Goal: Information Seeking & Learning: Learn about a topic

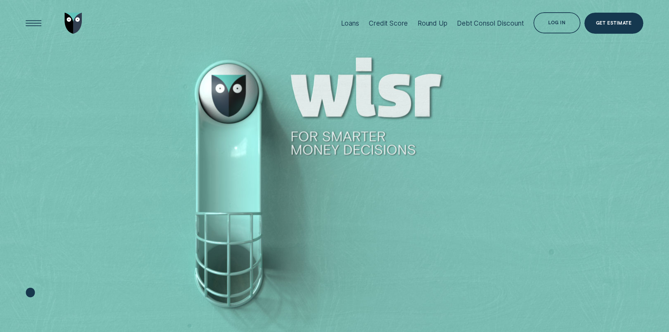
click at [349, 22] on div "Loans" at bounding box center [350, 23] width 18 height 8
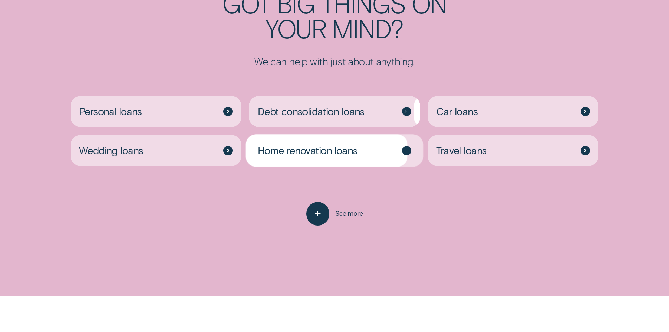
scroll to position [1896, 0]
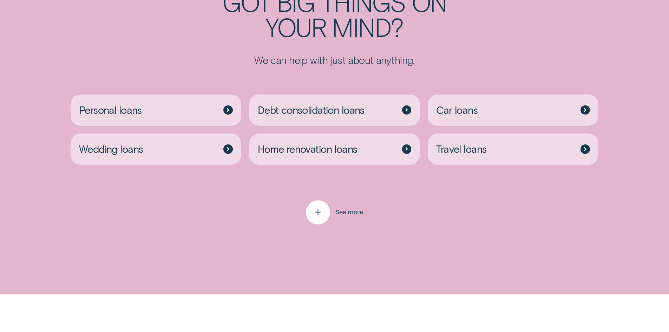
click at [355, 210] on span "See more" at bounding box center [349, 212] width 28 height 8
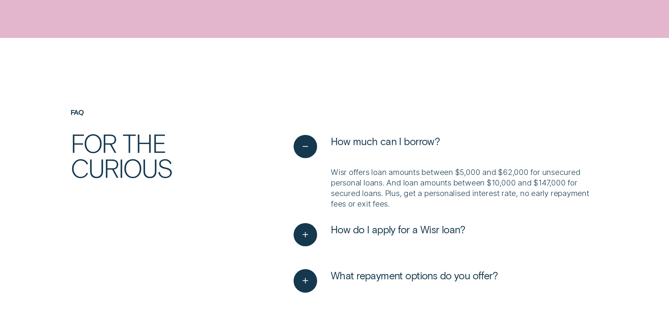
scroll to position [2458, 0]
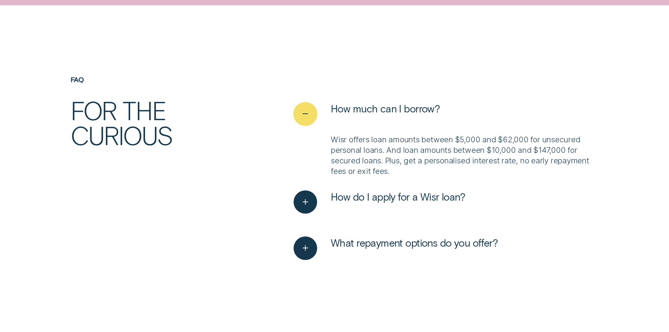
click at [304, 110] on icon "See less" at bounding box center [305, 113] width 12 height 11
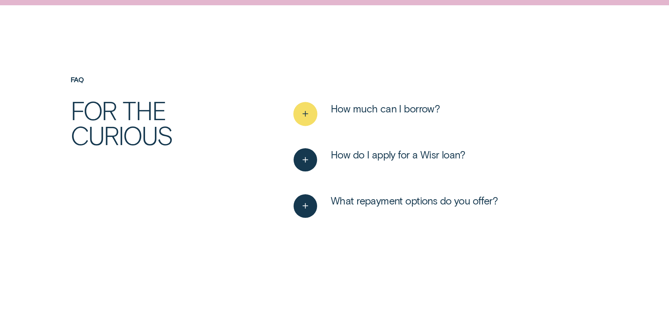
click at [306, 114] on line "See more" at bounding box center [305, 114] width 5 height 0
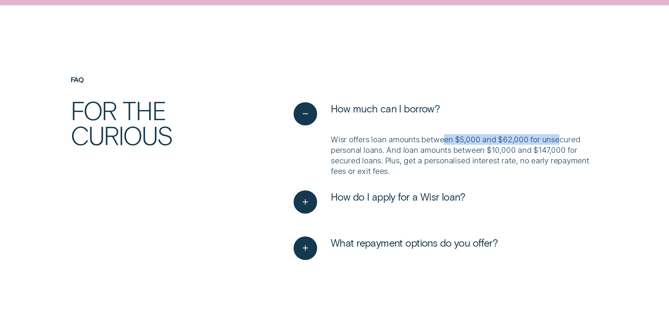
drag, startPoint x: 442, startPoint y: 142, endPoint x: 560, endPoint y: 143, distance: 118.7
click at [560, 143] on p "Wisr offers loan amounts between $5,000 and $62,000 for unsecured personal loan…" at bounding box center [465, 155] width 268 height 42
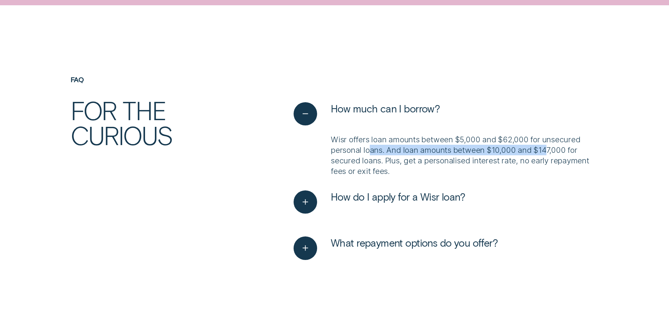
drag, startPoint x: 370, startPoint y: 151, endPoint x: 546, endPoint y: 150, distance: 175.9
click at [546, 150] on p "Wisr offers loan amounts between $5,000 and $62,000 for unsecured personal loan…" at bounding box center [465, 155] width 268 height 42
click at [321, 204] on button "How do I apply for a Wisr loan?" at bounding box center [379, 202] width 171 height 24
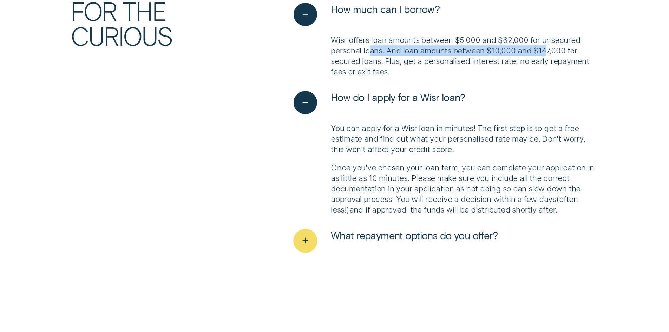
scroll to position [2563, 0]
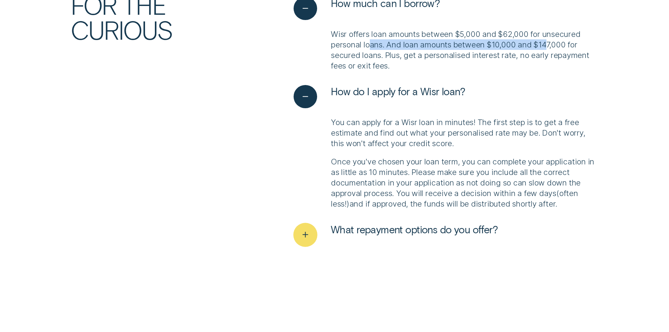
click at [315, 234] on div "See more" at bounding box center [306, 235] width 24 height 24
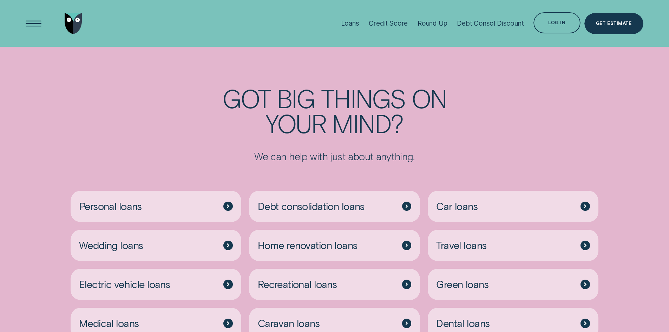
scroll to position [1791, 0]
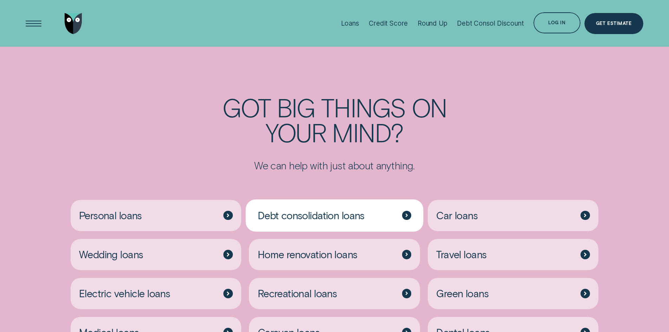
click at [379, 223] on div "Debt consolidation loans" at bounding box center [334, 215] width 171 height 31
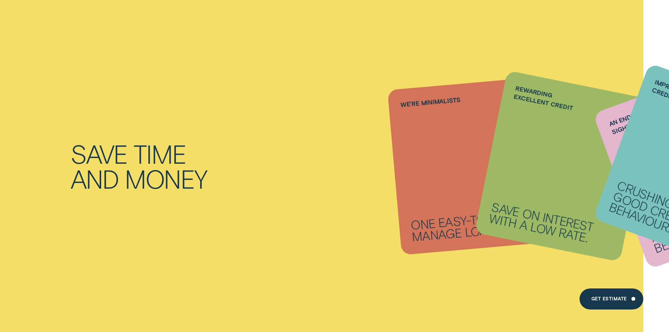
scroll to position [456, 0]
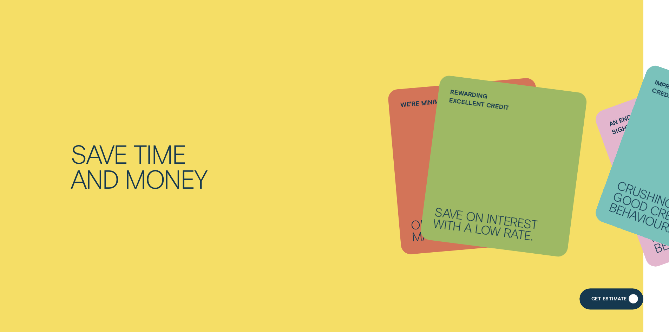
click at [624, 303] on div "Get Estimate" at bounding box center [611, 298] width 64 height 21
